Goal: Task Accomplishment & Management: Use online tool/utility

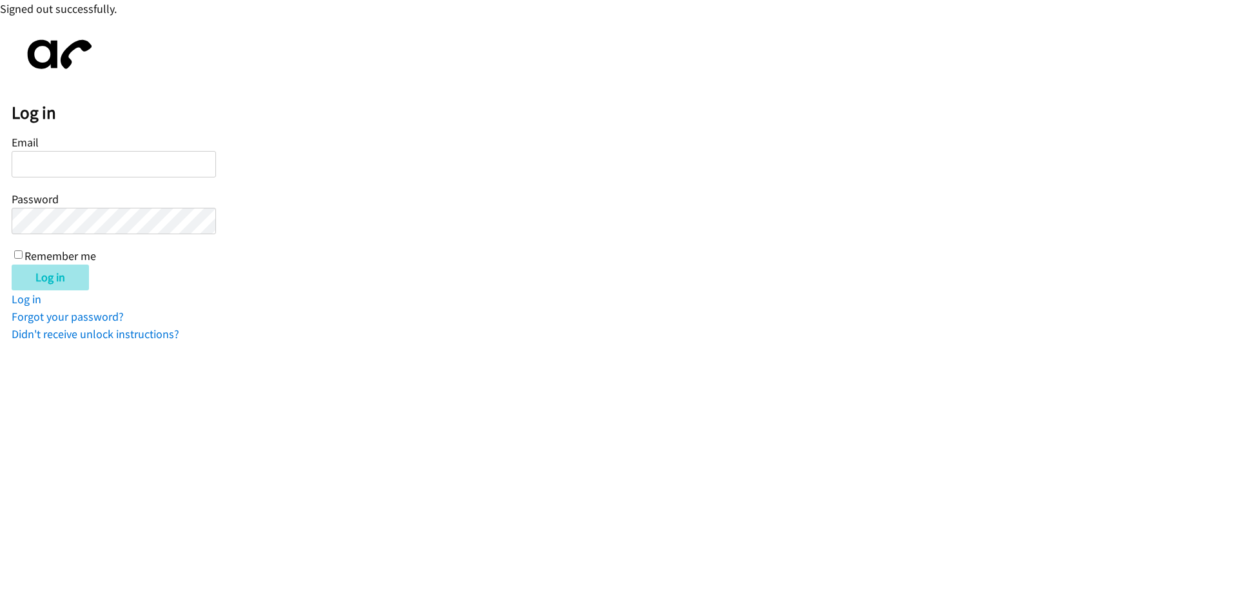
type input "[EMAIL_ADDRESS][DOMAIN_NAME]"
click at [39, 278] on input "Log in" at bounding box center [50, 277] width 77 height 26
type input "[EMAIL_ADDRESS][DOMAIN_NAME]"
click at [29, 281] on input "Log in" at bounding box center [50, 277] width 77 height 26
type input "[EMAIL_ADDRESS][DOMAIN_NAME]"
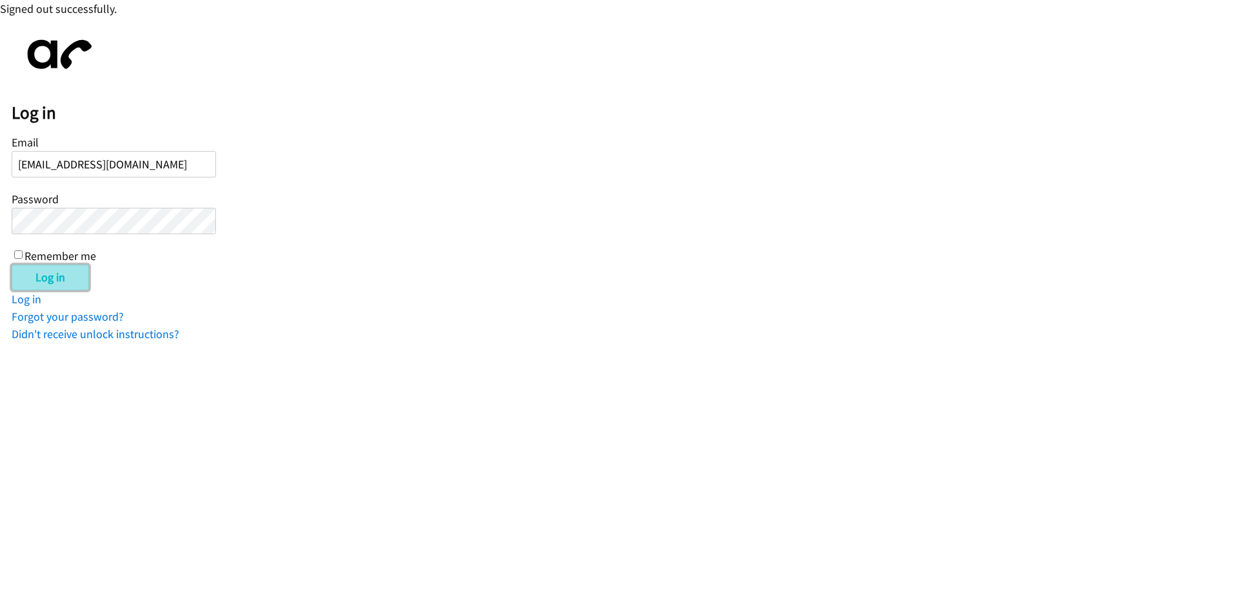
click at [43, 273] on input "Log in" at bounding box center [50, 277] width 77 height 26
type input "[EMAIL_ADDRESS][DOMAIN_NAME]"
click at [26, 278] on input "Log in" at bounding box center [50, 277] width 77 height 26
